Goal: Find specific page/section: Find specific page/section

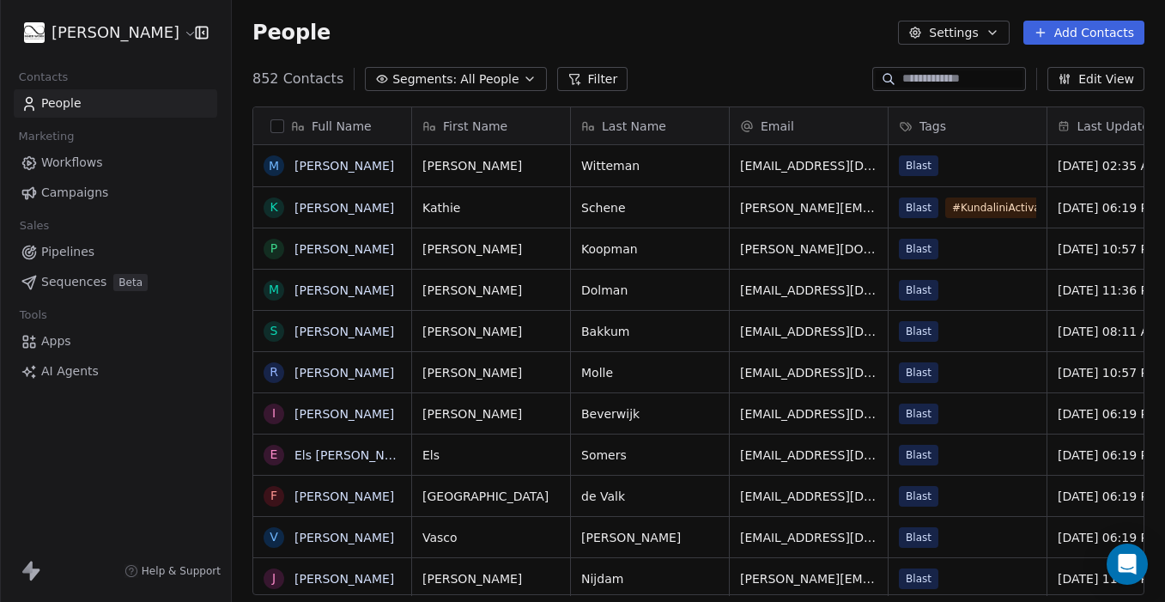
scroll to position [530, 933]
click at [63, 197] on span "Campaigns" at bounding box center [74, 193] width 67 height 18
